Goal: Task Accomplishment & Management: Complete application form

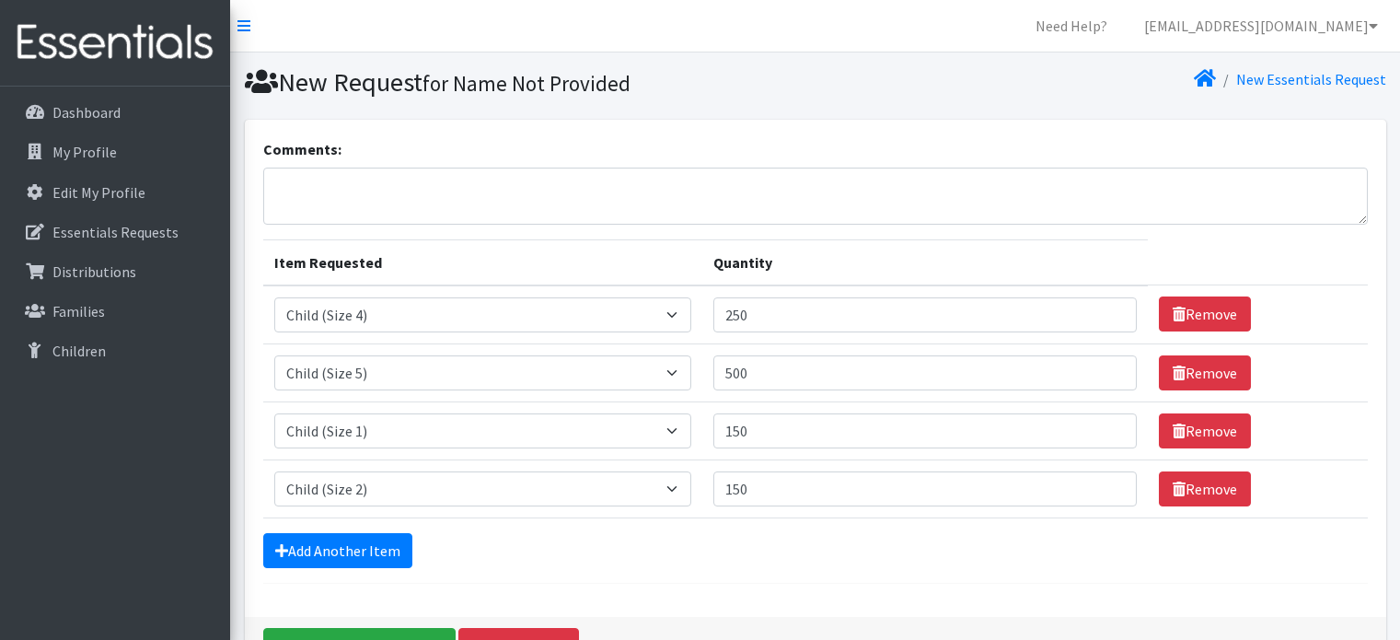
select select "3070"
select select "3068"
select select "3063"
select select "3065"
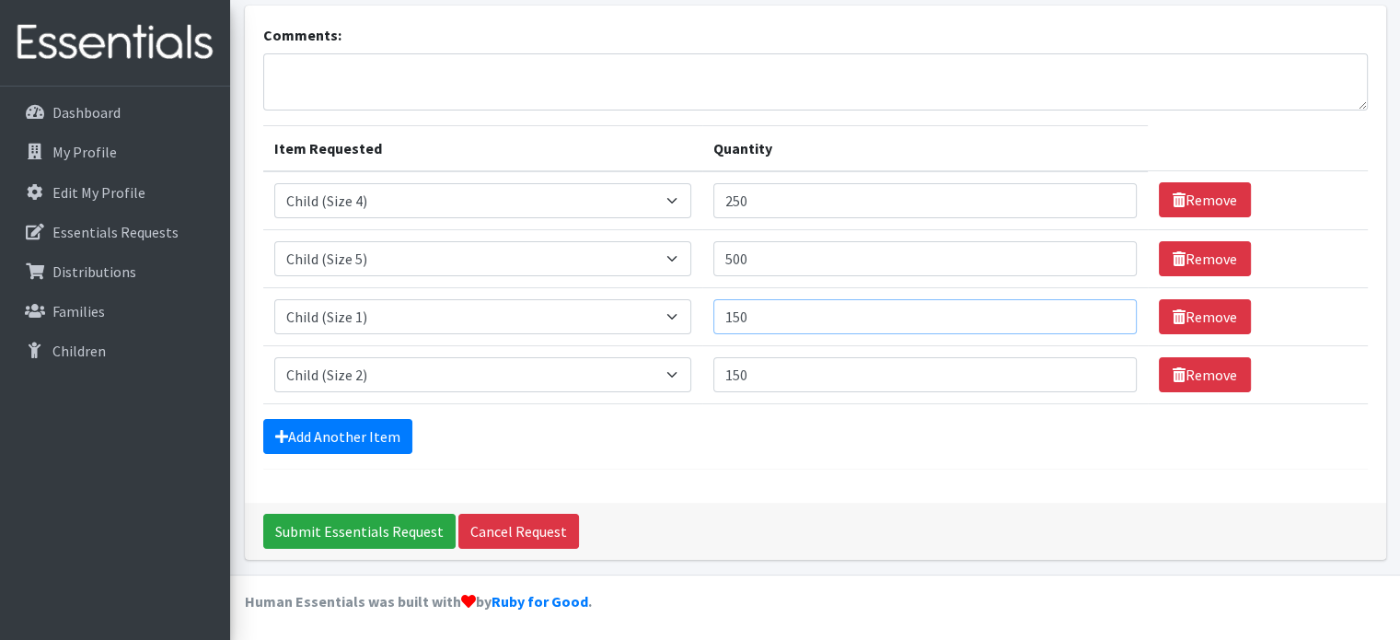
click at [1063, 299] on input "150" at bounding box center [924, 316] width 422 height 35
click at [1077, 309] on input "151" at bounding box center [924, 316] width 422 height 35
click at [1077, 309] on input "152" at bounding box center [924, 316] width 422 height 35
click at [839, 307] on input "152" at bounding box center [924, 316] width 422 height 35
type input "1"
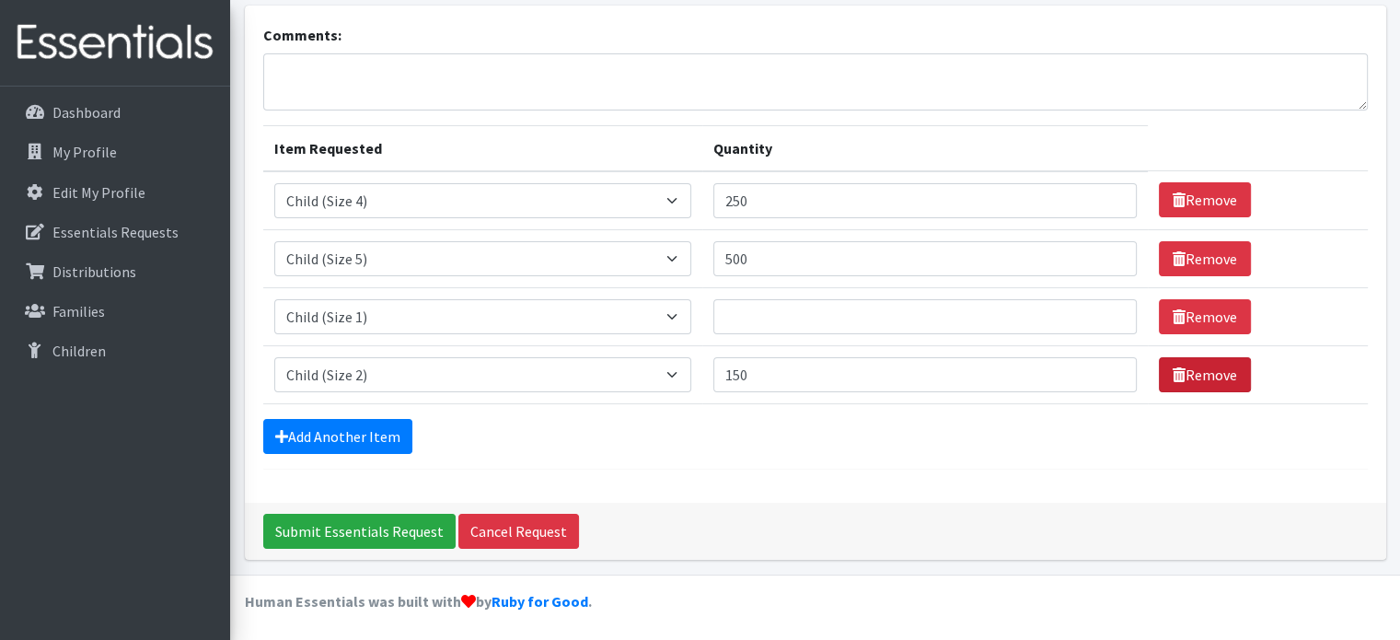
click at [1159, 366] on link "Remove" at bounding box center [1205, 374] width 92 height 35
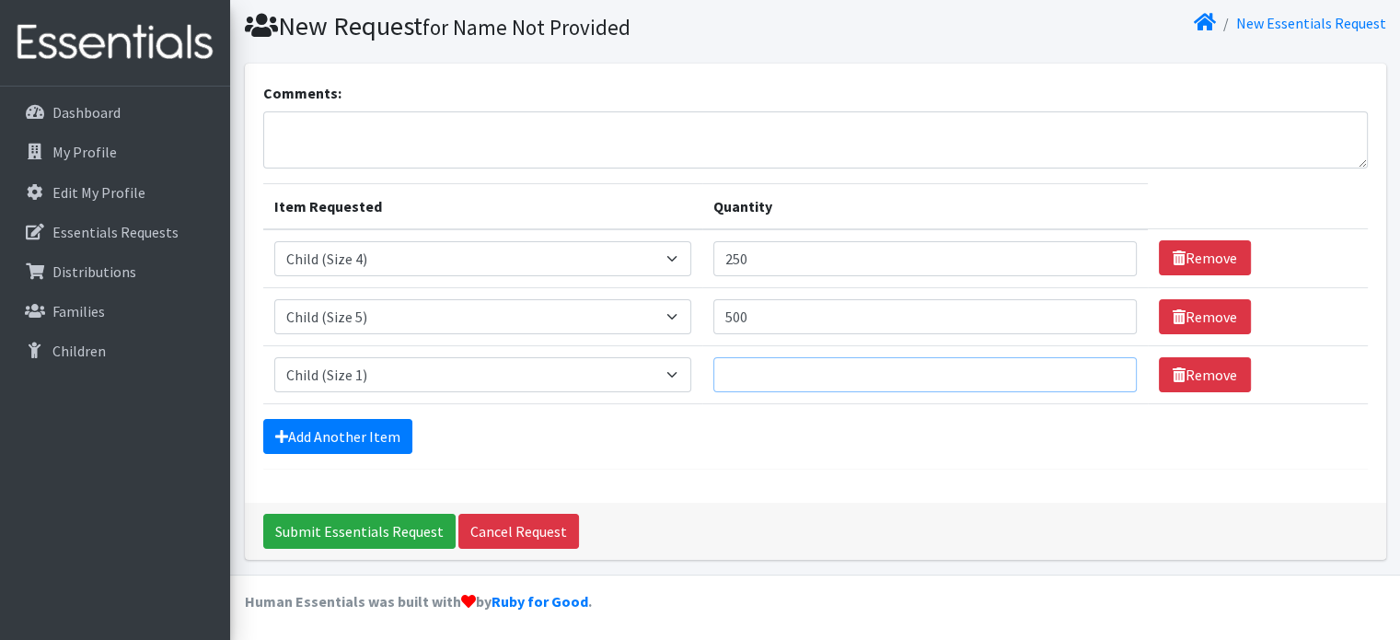
click at [843, 383] on input "Quantity" at bounding box center [924, 374] width 422 height 35
type input "200"
click at [854, 449] on div "Add Another Item" at bounding box center [815, 436] width 1105 height 35
